Goal: Transaction & Acquisition: Purchase product/service

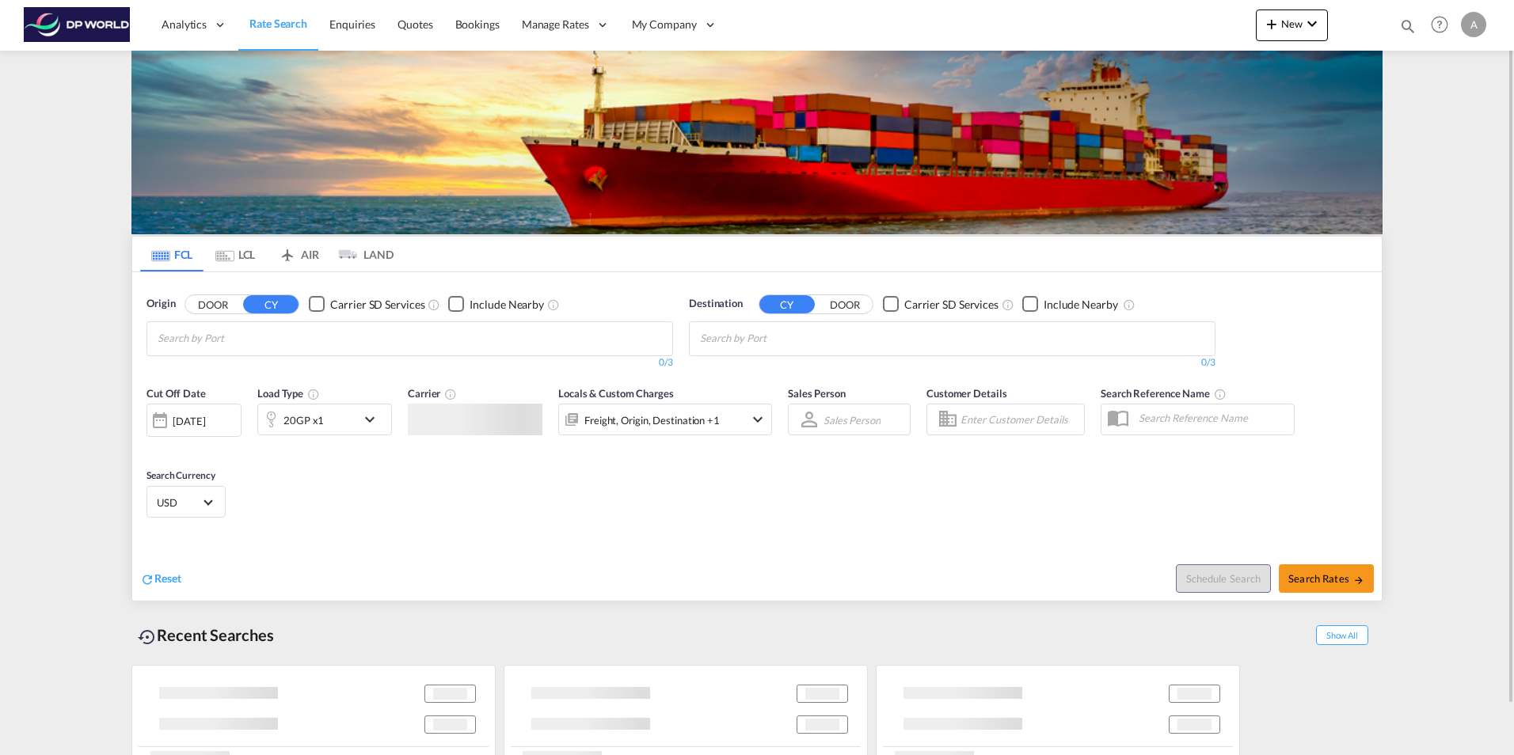
click at [308, 331] on input "Chips input." at bounding box center [233, 338] width 150 height 25
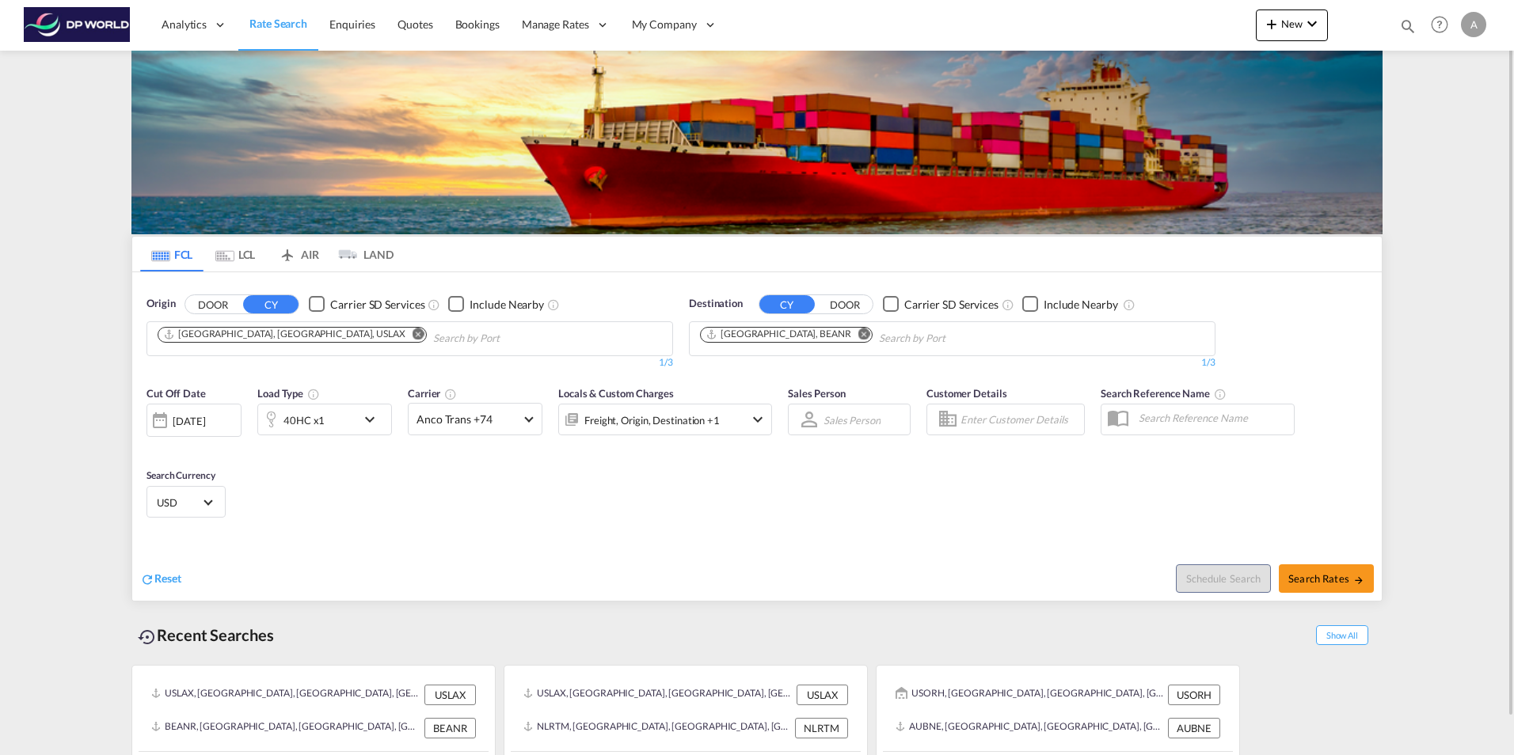
click at [412, 333] on md-icon "Remove" at bounding box center [418, 334] width 12 height 12
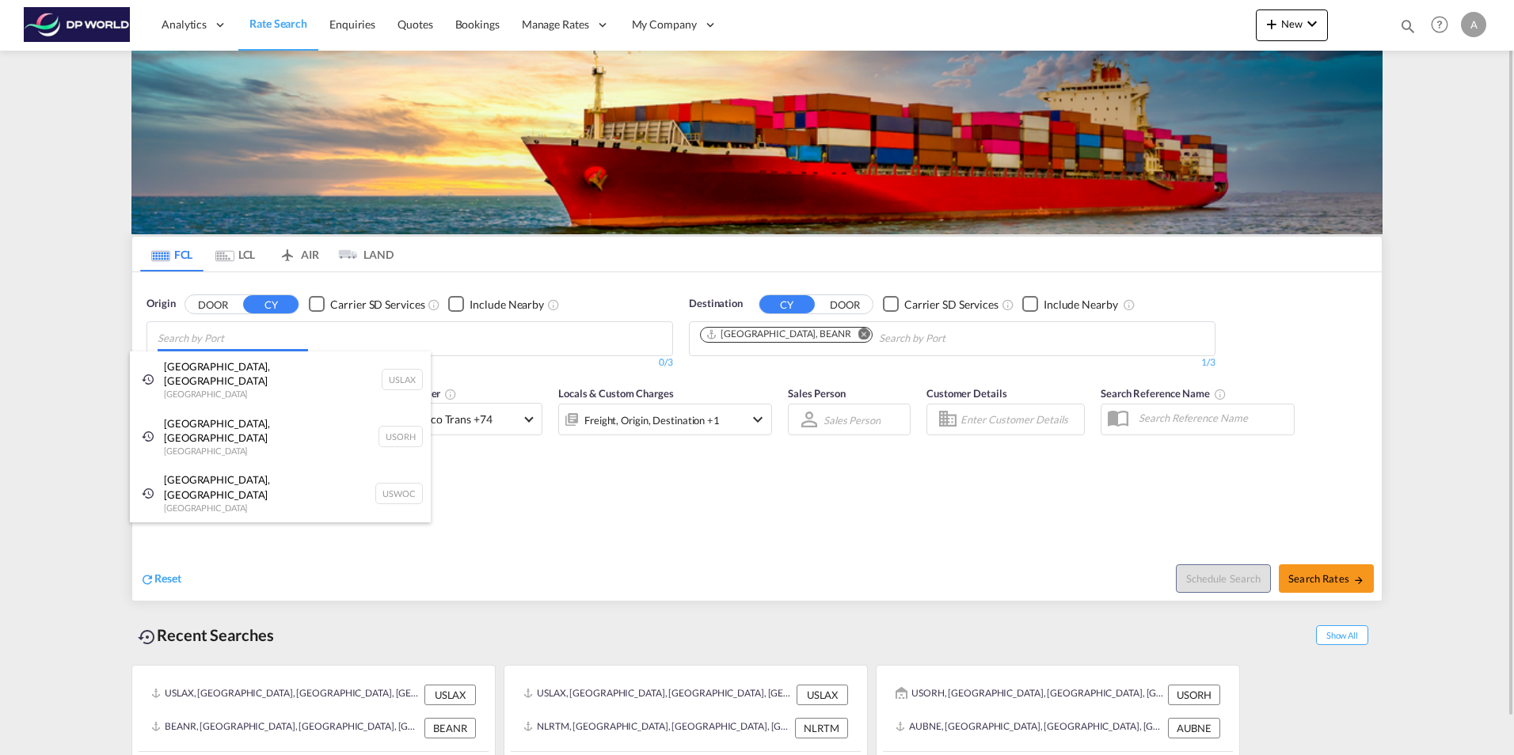
click at [289, 339] on body "Analytics Reports Dashboard Rate Search Enquiries Quotes Bookings" at bounding box center [757, 377] width 1514 height 755
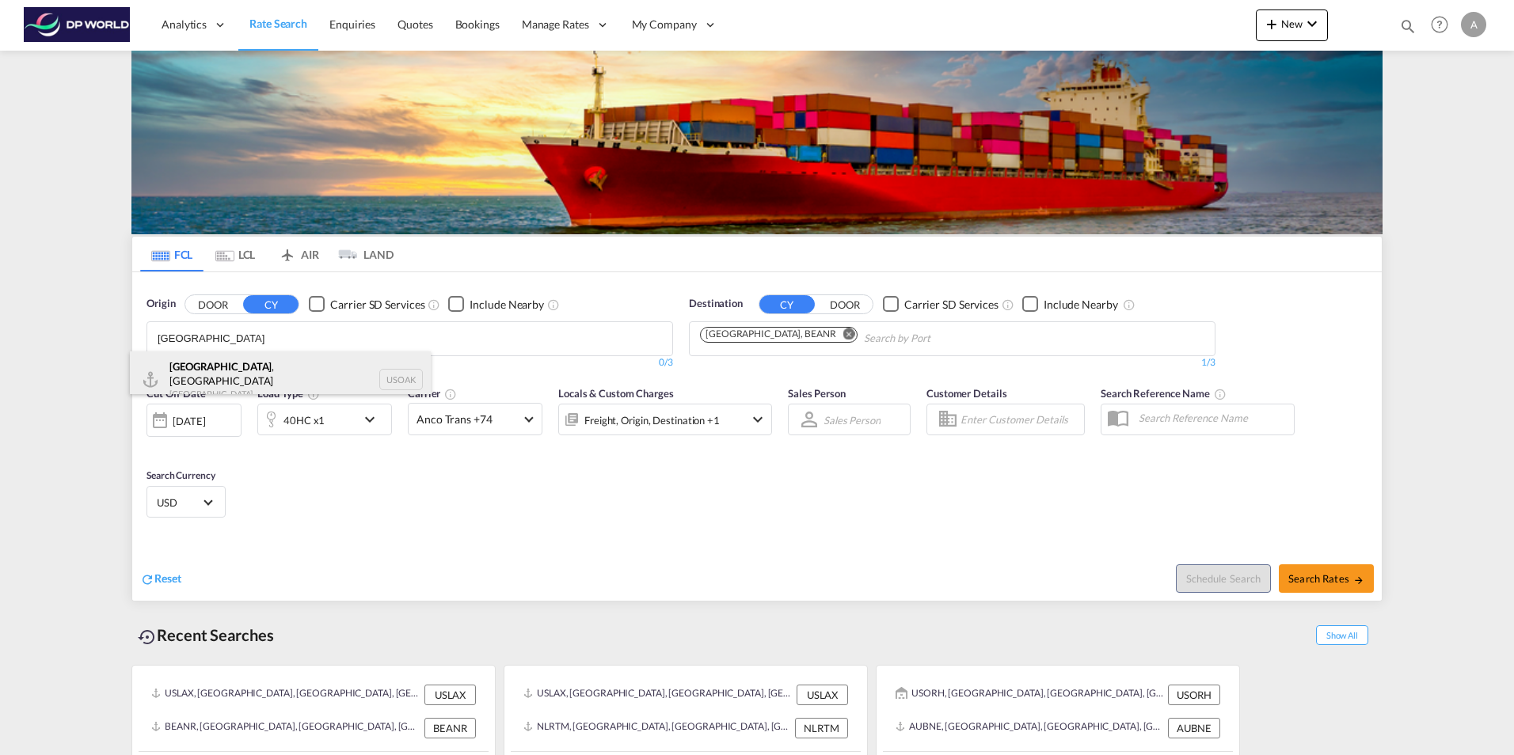
type input "[GEOGRAPHIC_DATA]"
click at [237, 377] on div "[GEOGRAPHIC_DATA] , [GEOGRAPHIC_DATA] [GEOGRAPHIC_DATA] USOAK" at bounding box center [280, 380] width 301 height 57
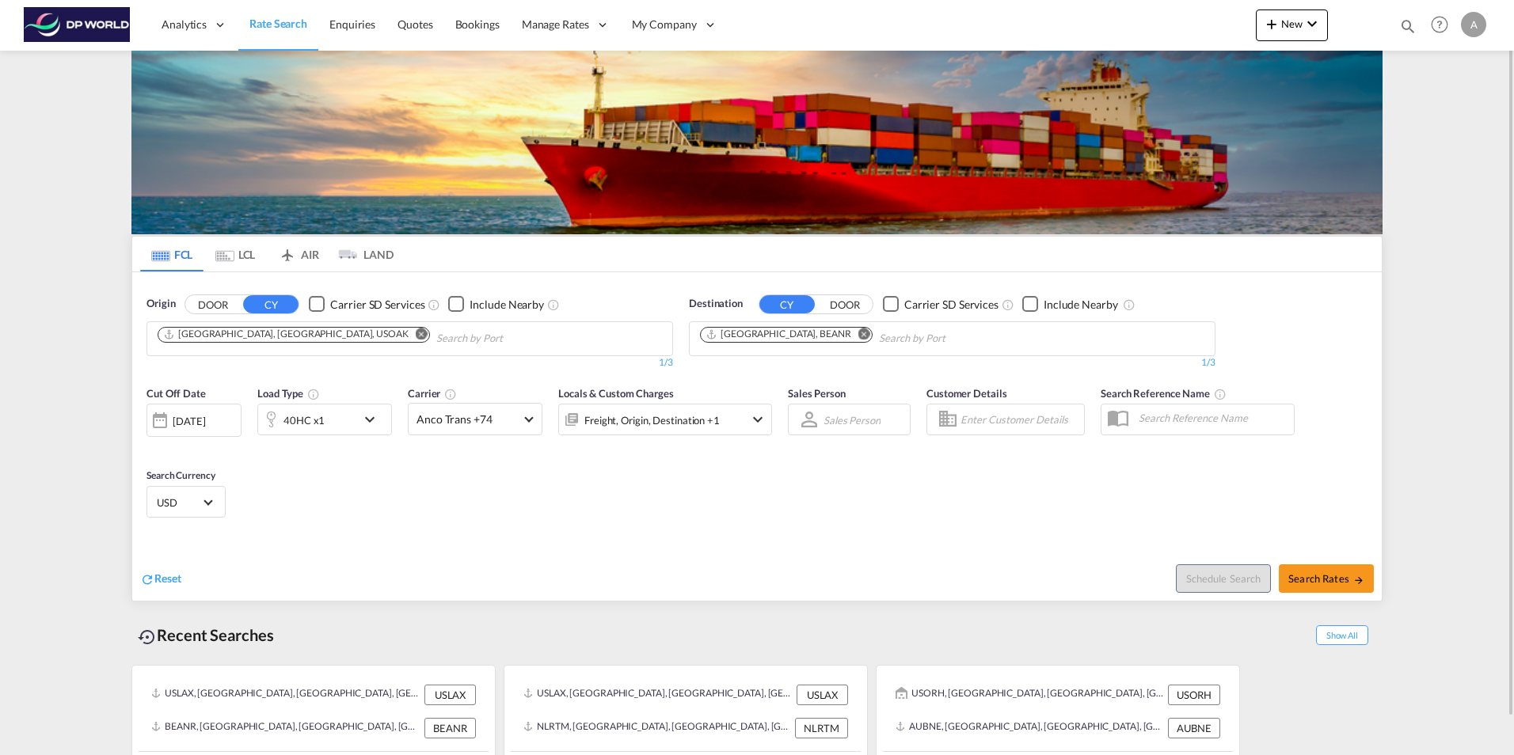
click at [858, 331] on md-icon "Remove" at bounding box center [864, 334] width 12 height 12
click at [804, 340] on input "Chips input." at bounding box center [775, 338] width 150 height 25
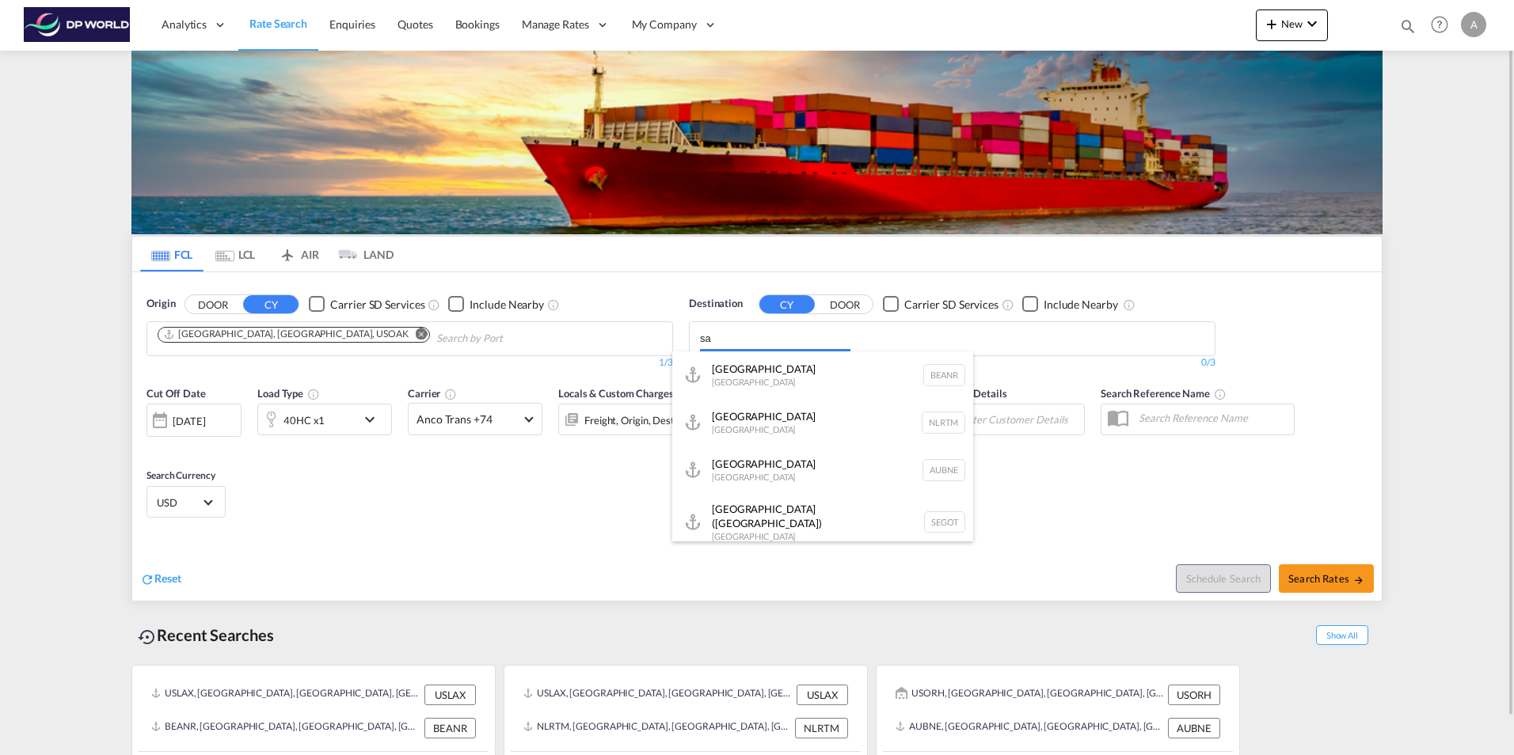
type input "s"
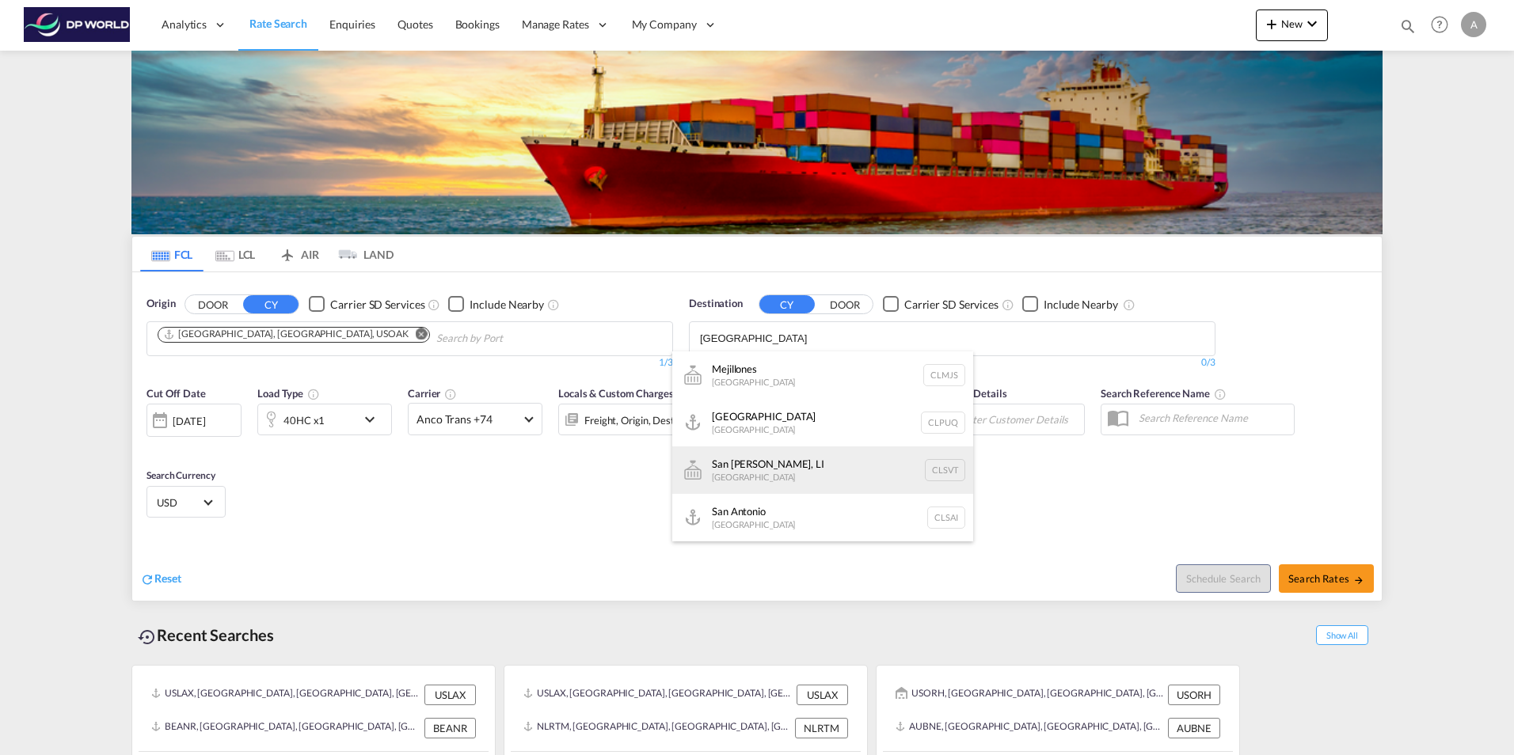
scroll to position [79, 0]
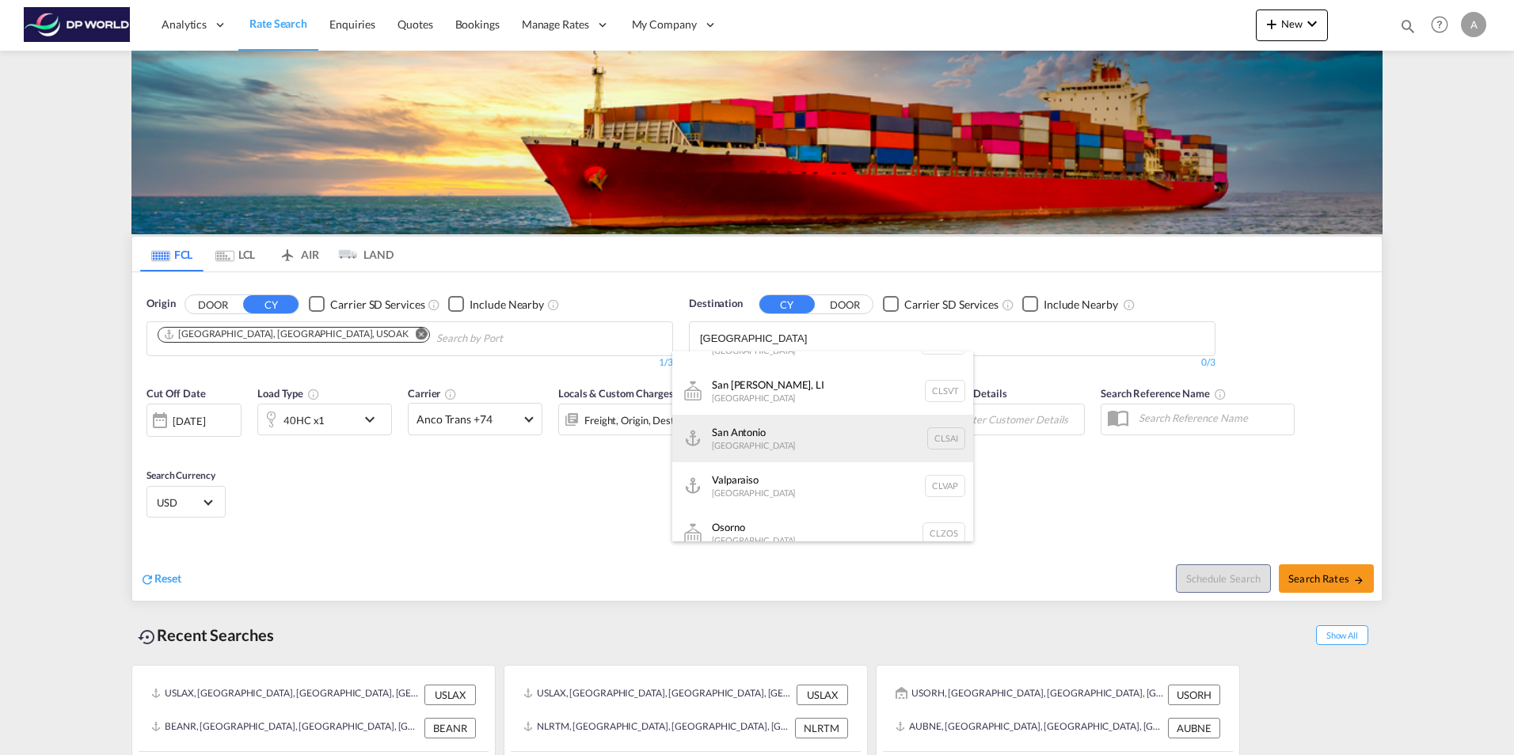
type input "[GEOGRAPHIC_DATA]"
click at [745, 439] on div "San Antonio [GEOGRAPHIC_DATA] CLSAI" at bounding box center [822, 439] width 301 height 48
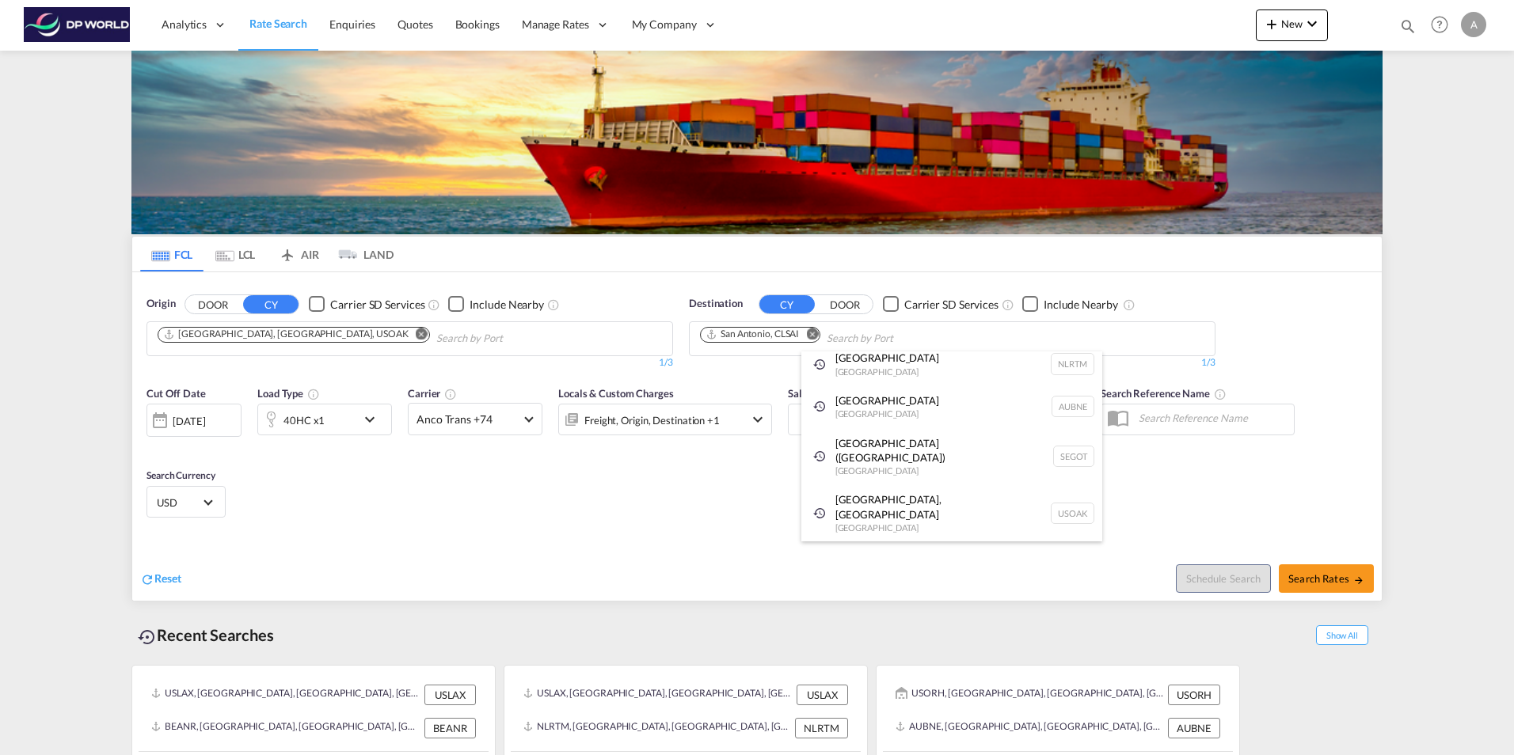
scroll to position [24, 0]
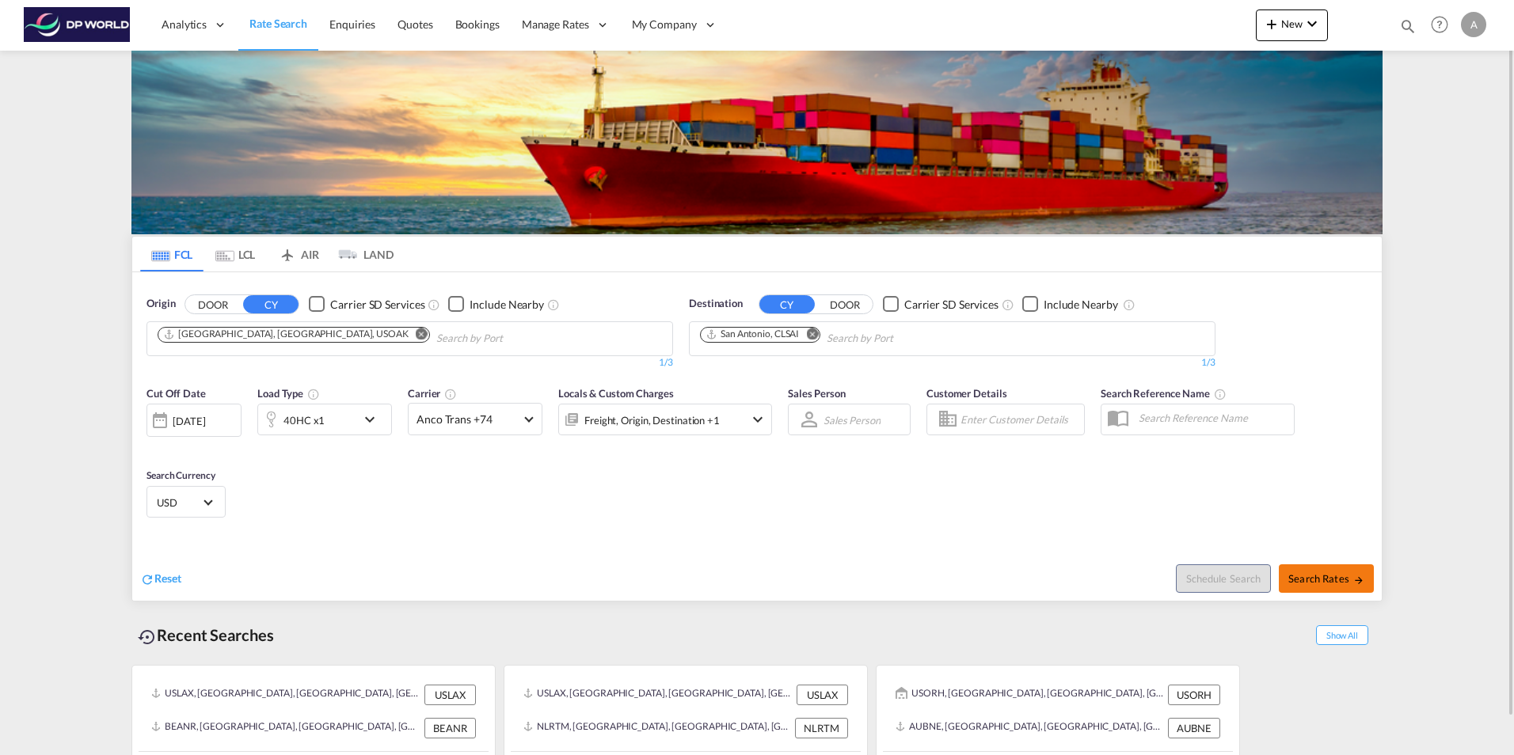
click at [1347, 582] on span "Search Rates" at bounding box center [1326, 578] width 76 height 13
type input "USOAK to CLSAI / [DATE]"
